Goal: Information Seeking & Learning: Learn about a topic

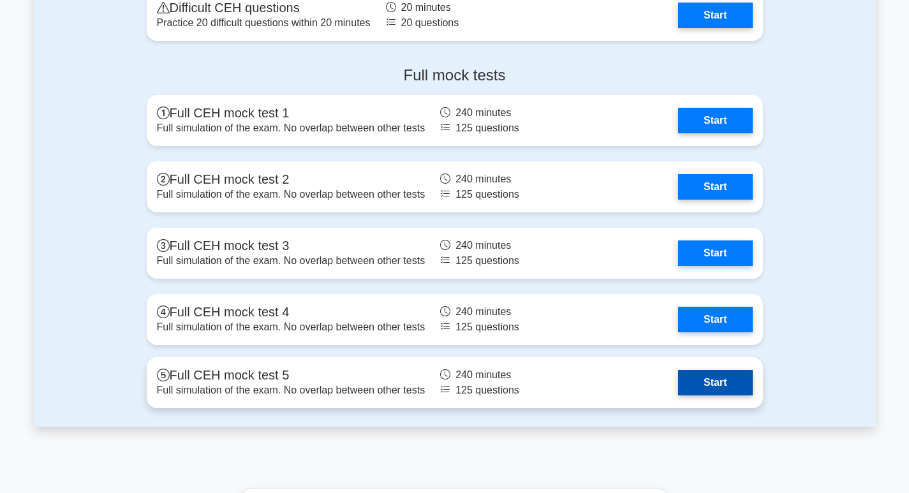
scroll to position [2423, 0]
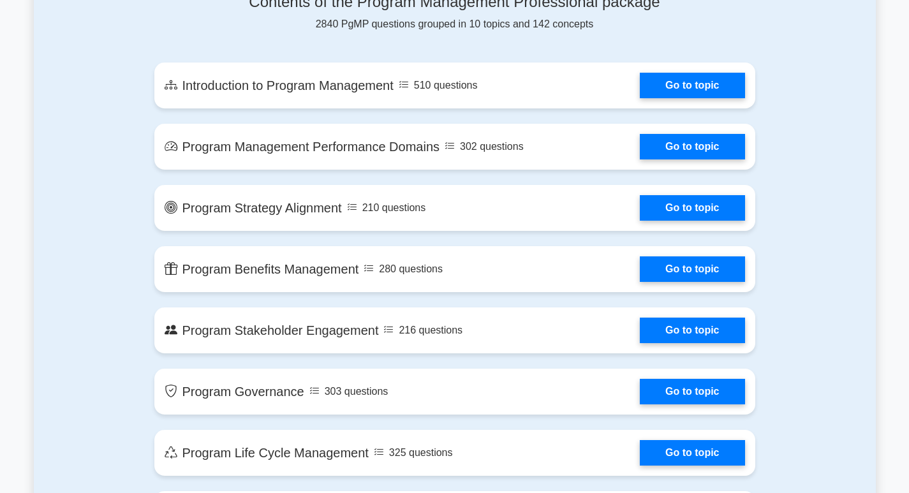
scroll to position [638, 0]
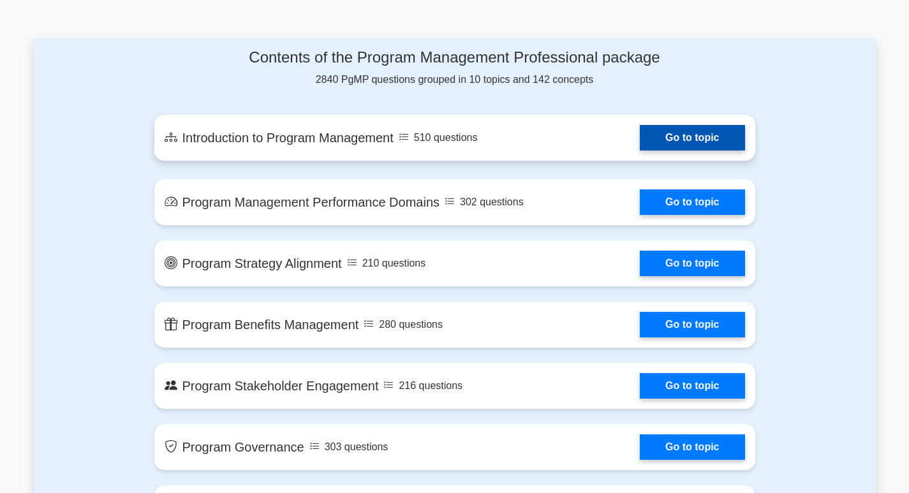
click at [657, 143] on link "Go to topic" at bounding box center [691, 138] width 105 height 26
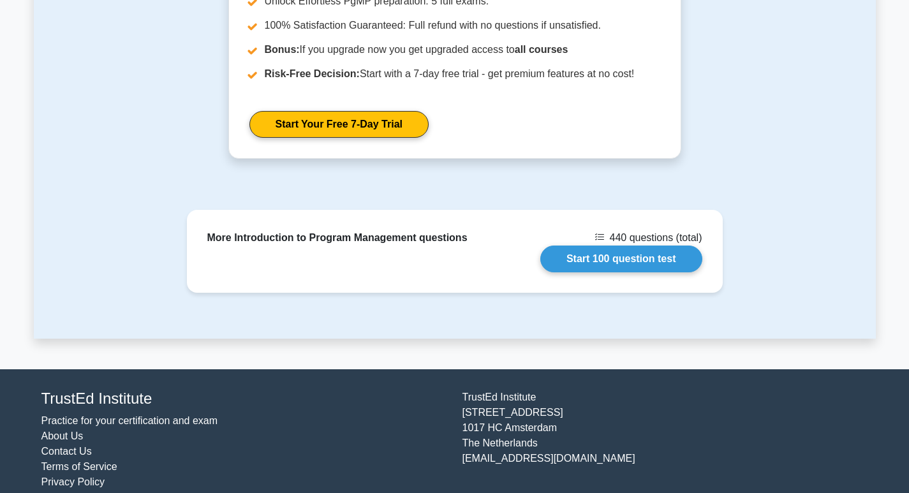
scroll to position [1924, 0]
